Goal: Communication & Community: Share content

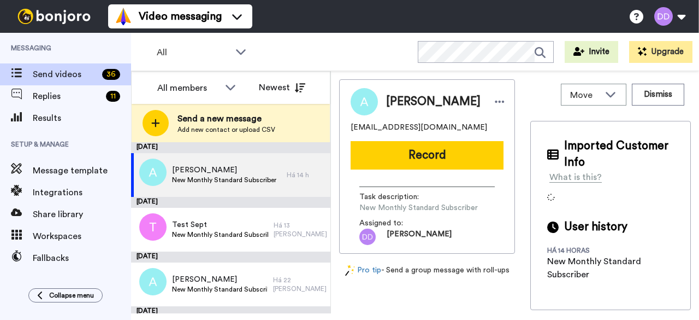
click at [423, 146] on button "Record" at bounding box center [427, 155] width 153 height 28
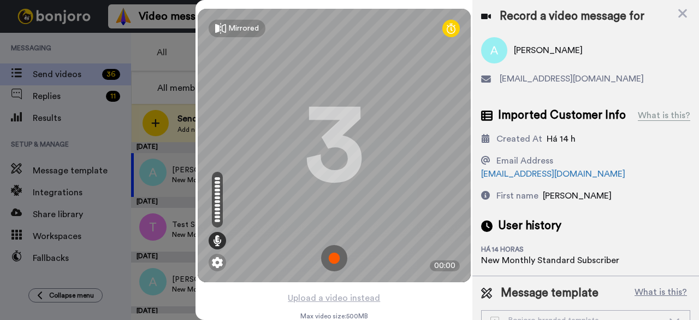
click at [326, 258] on img at bounding box center [334, 258] width 26 height 26
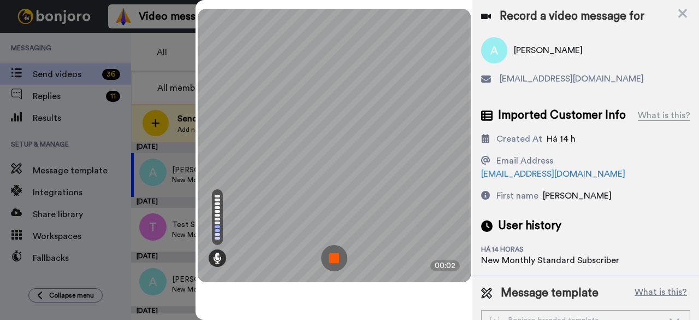
click at [331, 259] on img at bounding box center [334, 258] width 26 height 26
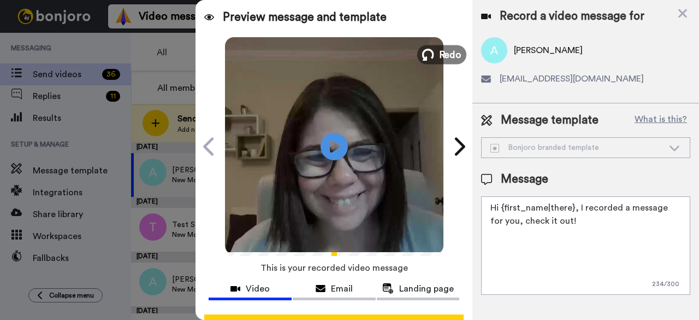
click at [429, 51] on icon at bounding box center [428, 55] width 12 height 12
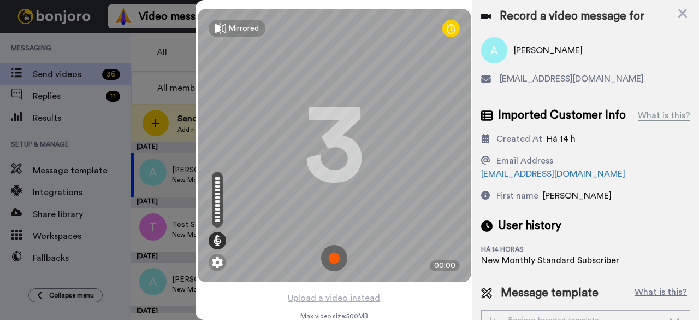
click at [335, 255] on img at bounding box center [334, 258] width 26 height 26
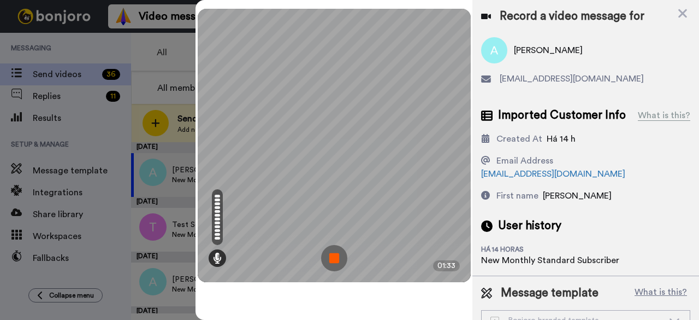
click at [326, 256] on img at bounding box center [334, 258] width 26 height 26
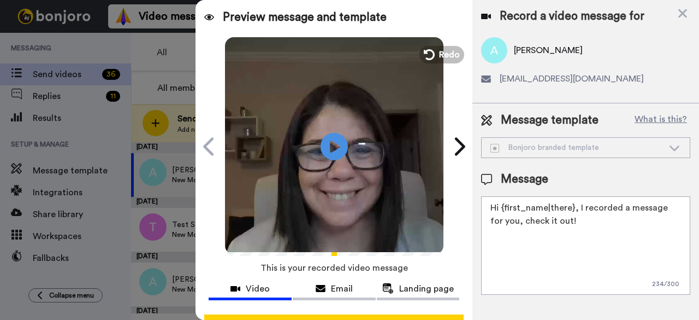
click at [576, 223] on textarea "Hi {first_name|there}, I recorded a message for you, check it out!" at bounding box center [585, 245] width 209 height 98
click at [577, 205] on textarea "Hi {first_name|there}, I recorded a message for you, check it out! You" at bounding box center [585, 245] width 209 height 98
click at [517, 258] on textarea "Hi {first_name|there}, Welcome to the Expat Journey Program! I recorded a messa…" at bounding box center [585, 245] width 209 height 98
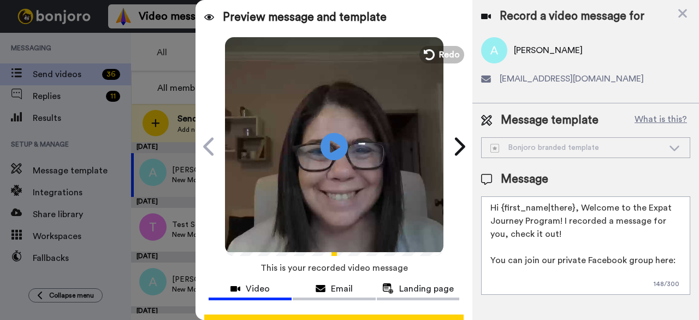
paste textarea "[URL][DOMAIN_NAME]"
click at [517, 258] on textarea "Hi {first_name|there}, Welcome to the Expat Journey Program! I recorded a messa…" at bounding box center [585, 245] width 209 height 98
click at [611, 219] on textarea "Hi {first_name|there}, Welcome to the Expat Journey Program! I recorded a messa…" at bounding box center [585, 245] width 209 height 98
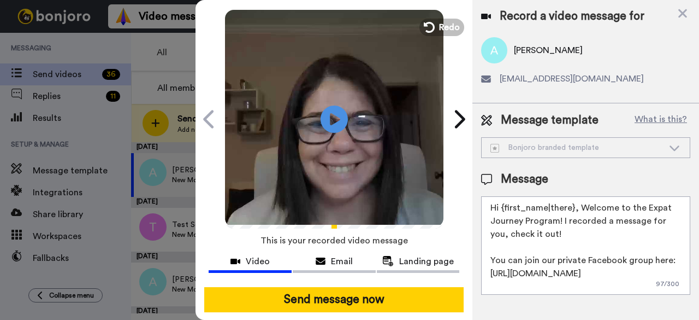
scroll to position [42, 0]
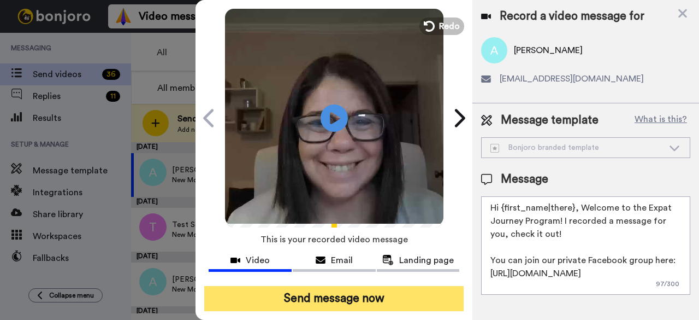
type textarea "Hi {first_name|there}, Welcome to the Expat Journey Program! I recorded a messa…"
click at [336, 286] on button "Send message now" at bounding box center [333, 298] width 259 height 25
